Goal: Information Seeking & Learning: Check status

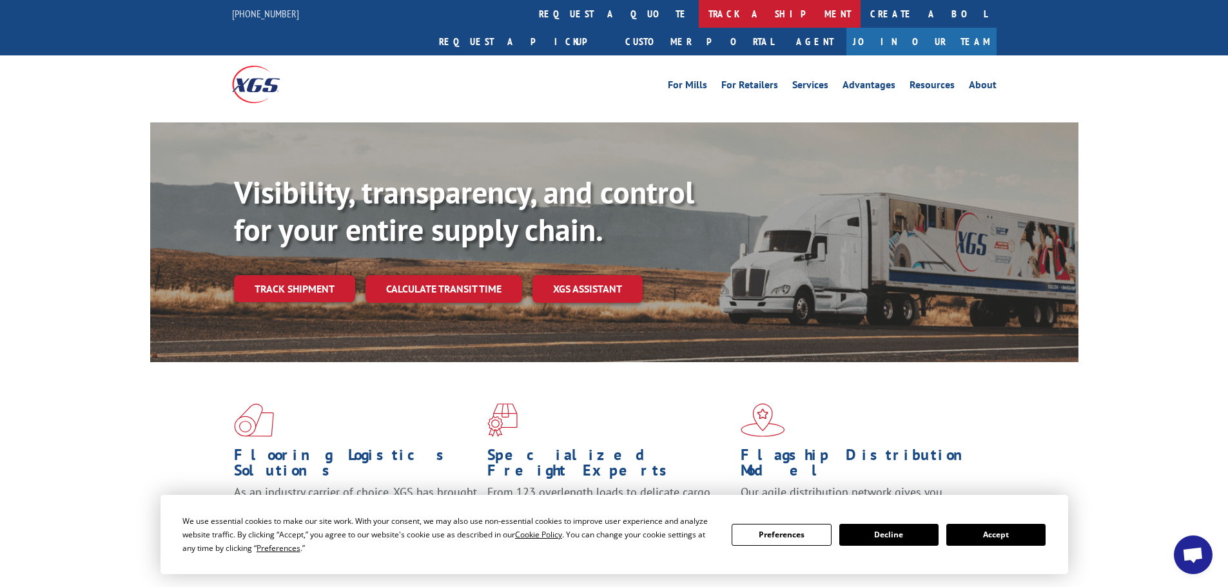
click at [699, 15] on link "track a shipment" at bounding box center [780, 14] width 162 height 28
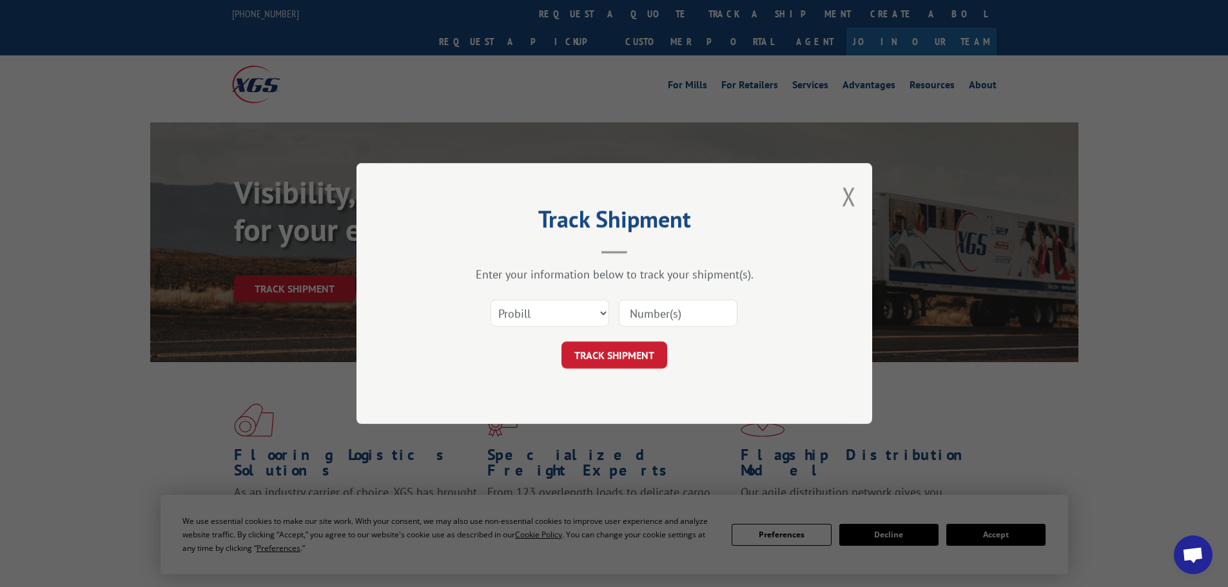
click at [667, 313] on input at bounding box center [678, 313] width 119 height 27
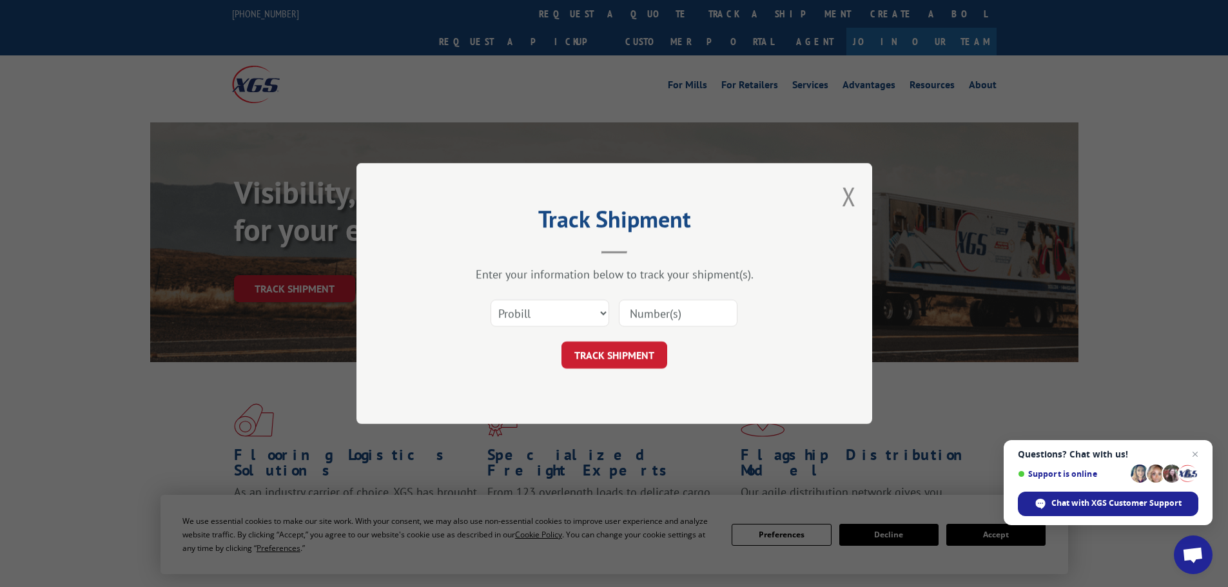
paste input "017957250903"
type input "017957250903"
click at [628, 354] on button "TRACK SHIPMENT" at bounding box center [614, 355] width 106 height 27
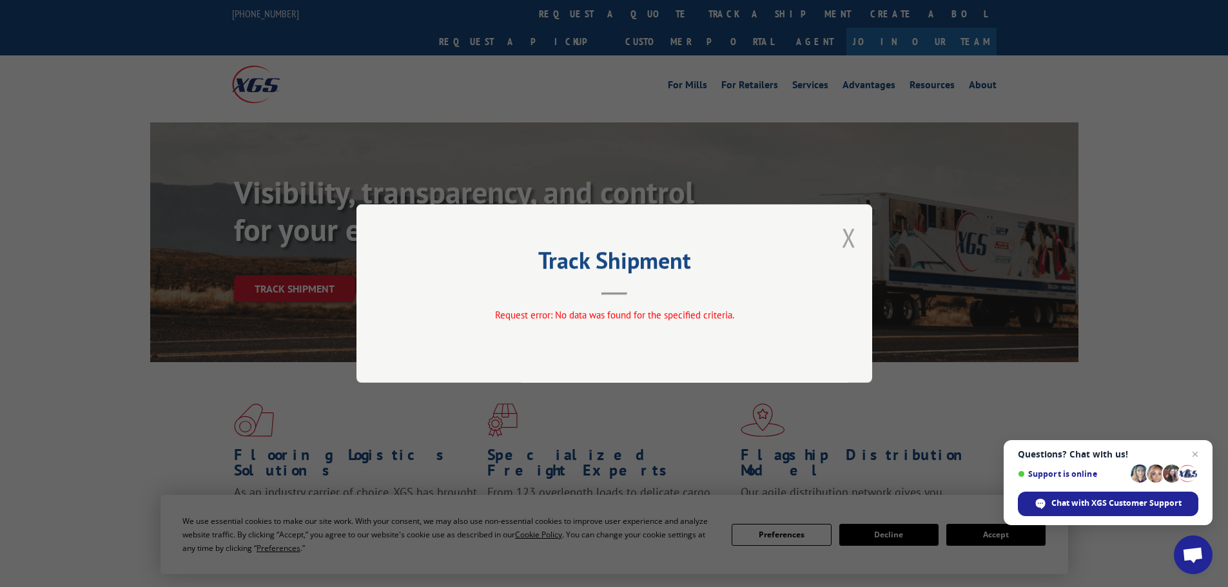
click at [848, 238] on button "Close modal" at bounding box center [849, 237] width 14 height 34
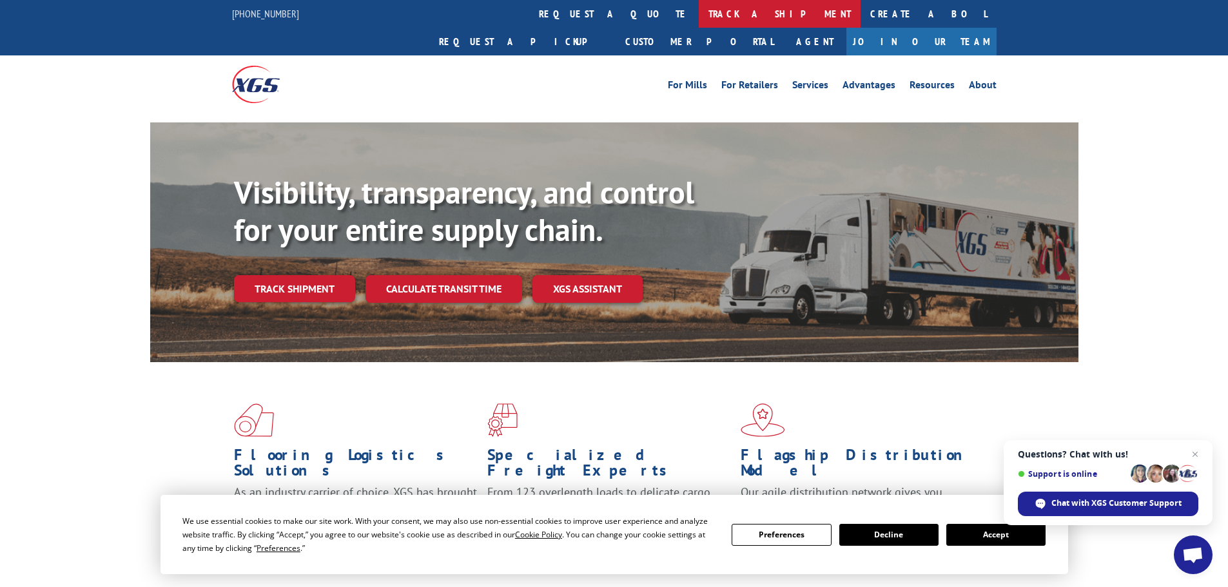
click at [699, 13] on link "track a shipment" at bounding box center [780, 14] width 162 height 28
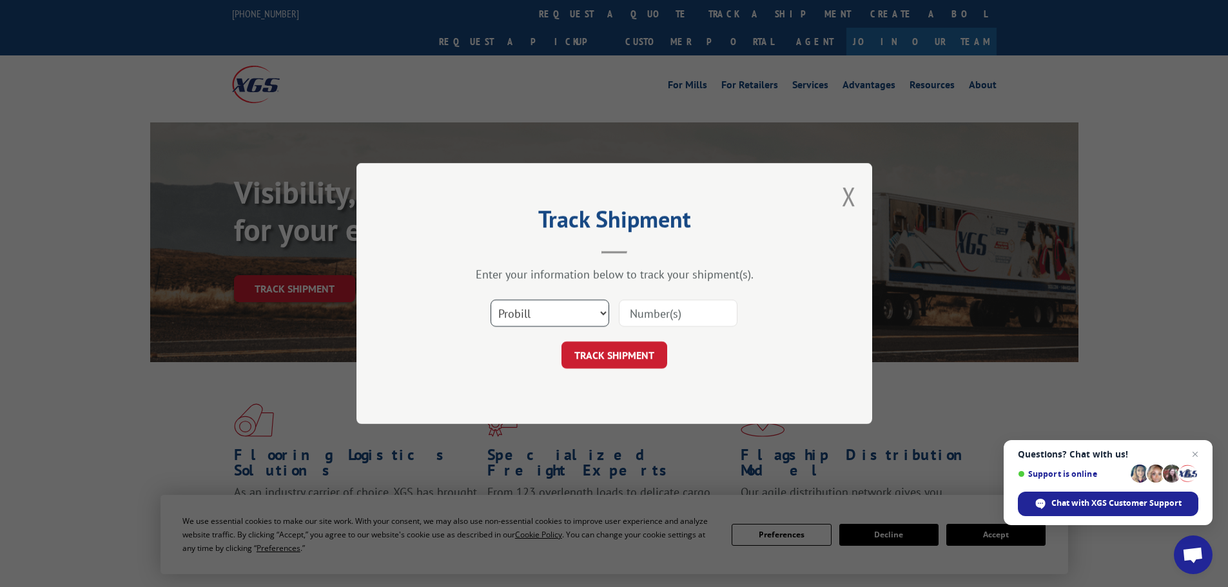
click at [603, 309] on select "Select category... Probill BOL PO" at bounding box center [550, 313] width 119 height 27
select select "po"
click at [491, 300] on select "Select category... Probill BOL PO" at bounding box center [550, 313] width 119 height 27
click at [636, 313] on input at bounding box center [678, 313] width 119 height 27
paste input "31502279"
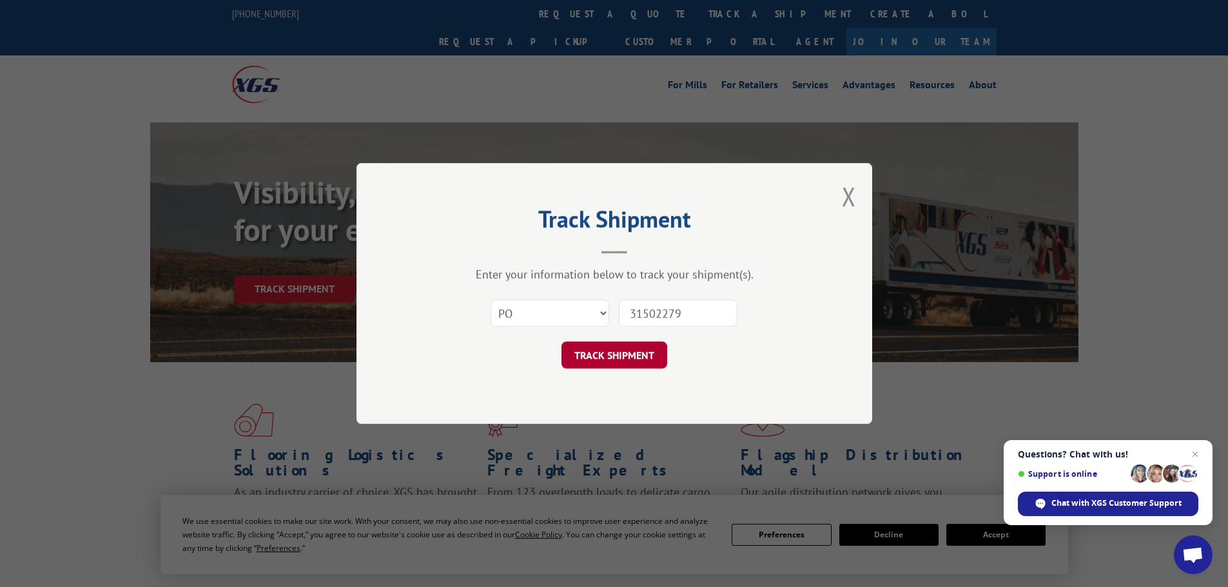
type input "31502279"
click at [620, 349] on button "TRACK SHIPMENT" at bounding box center [614, 355] width 106 height 27
